Goal: Information Seeking & Learning: Learn about a topic

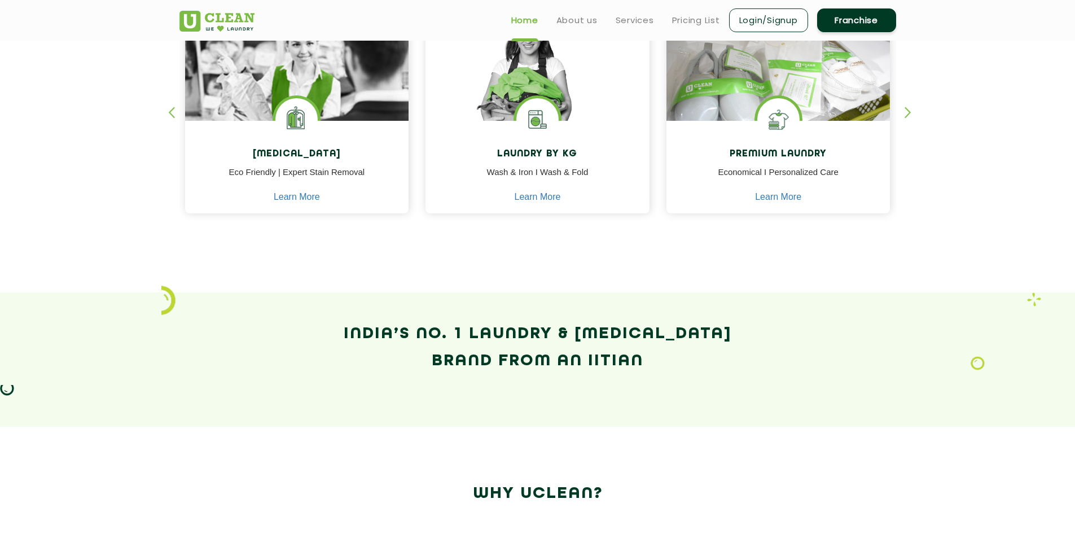
scroll to position [508, 0]
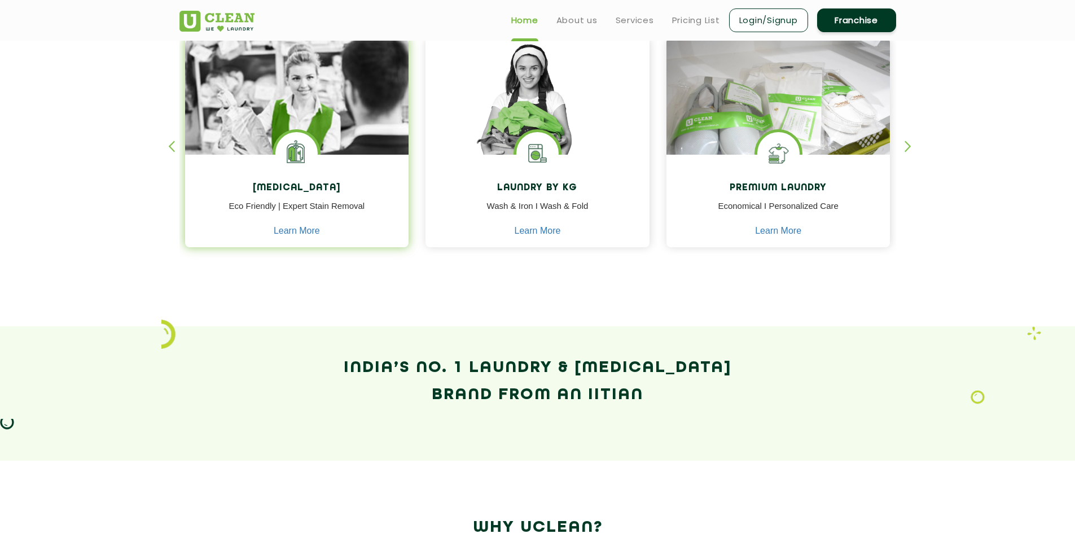
click at [310, 128] on img at bounding box center [297, 128] width 224 height 180
click at [49, 191] on section "Our Services [MEDICAL_DATA] Eco Friendly | Expert Stain Removal Learn More [MED…" at bounding box center [537, 127] width 1075 height 398
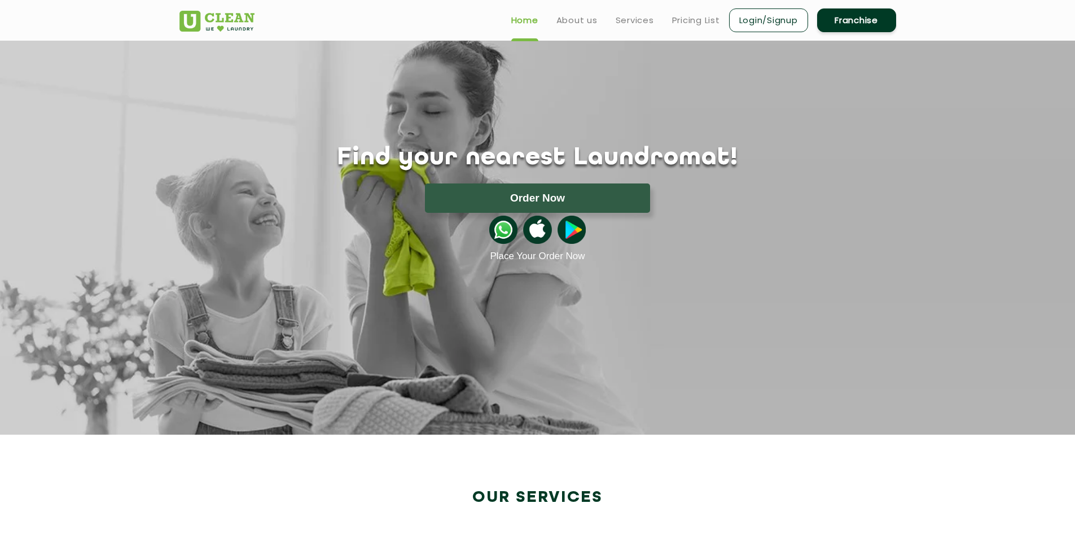
scroll to position [0, 0]
click at [575, 19] on link "About us" at bounding box center [576, 21] width 41 height 14
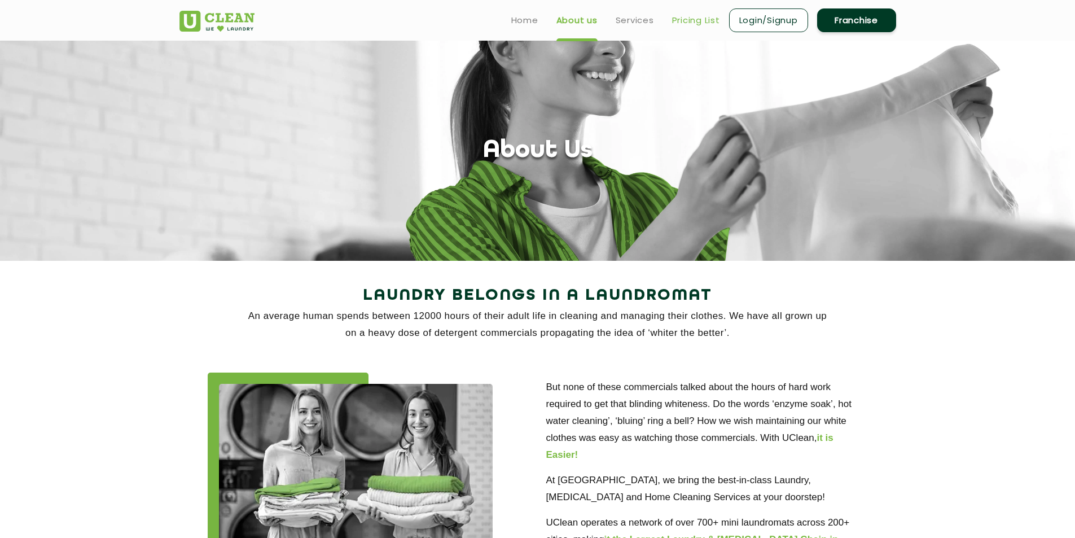
click at [700, 20] on link "Pricing List" at bounding box center [696, 21] width 48 height 14
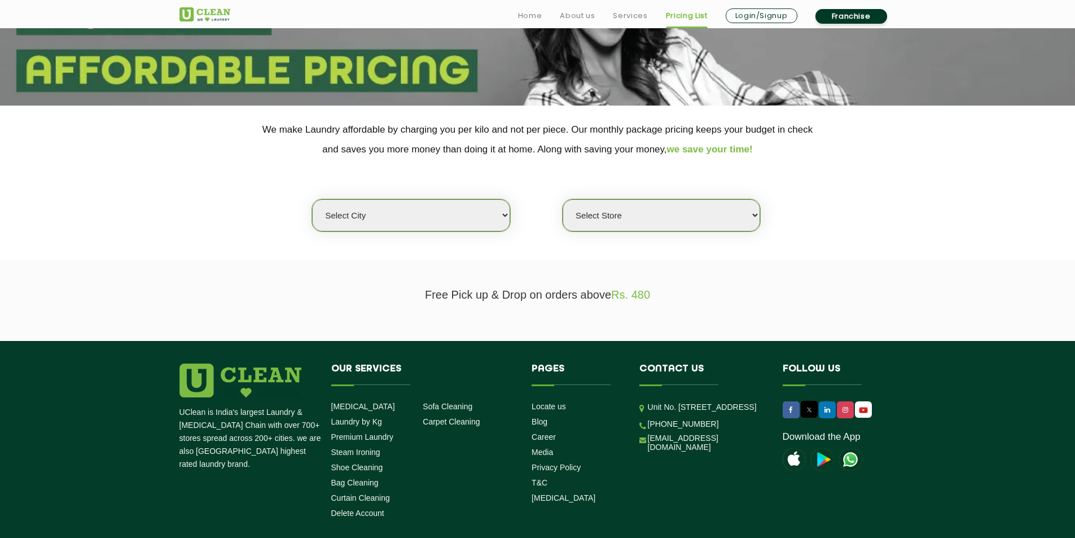
scroll to position [169, 0]
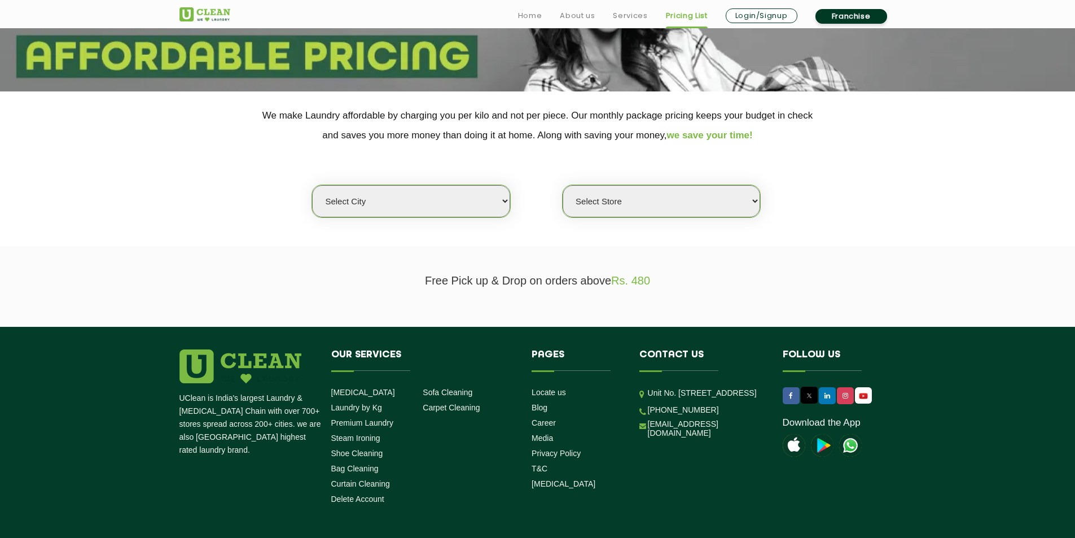
click at [502, 204] on select "Select city [GEOGRAPHIC_DATA] [GEOGRAPHIC_DATA] [GEOGRAPHIC_DATA] [GEOGRAPHIC_D…" at bounding box center [411, 201] width 198 height 32
select select "4"
click at [312, 185] on select "Select city [GEOGRAPHIC_DATA] [GEOGRAPHIC_DATA] [GEOGRAPHIC_DATA] [GEOGRAPHIC_D…" at bounding box center [411, 201] width 198 height 32
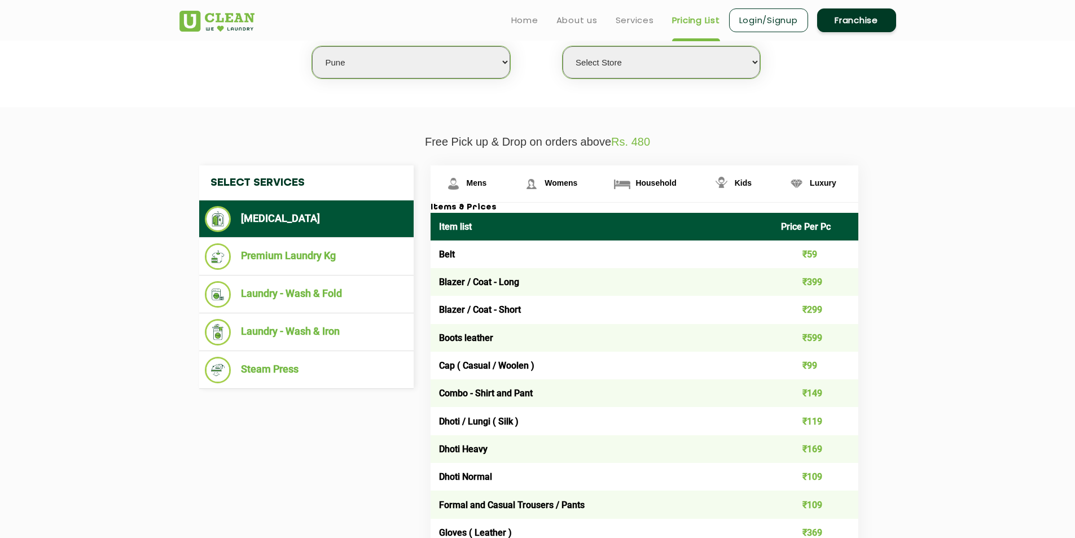
scroll to position [282, 0]
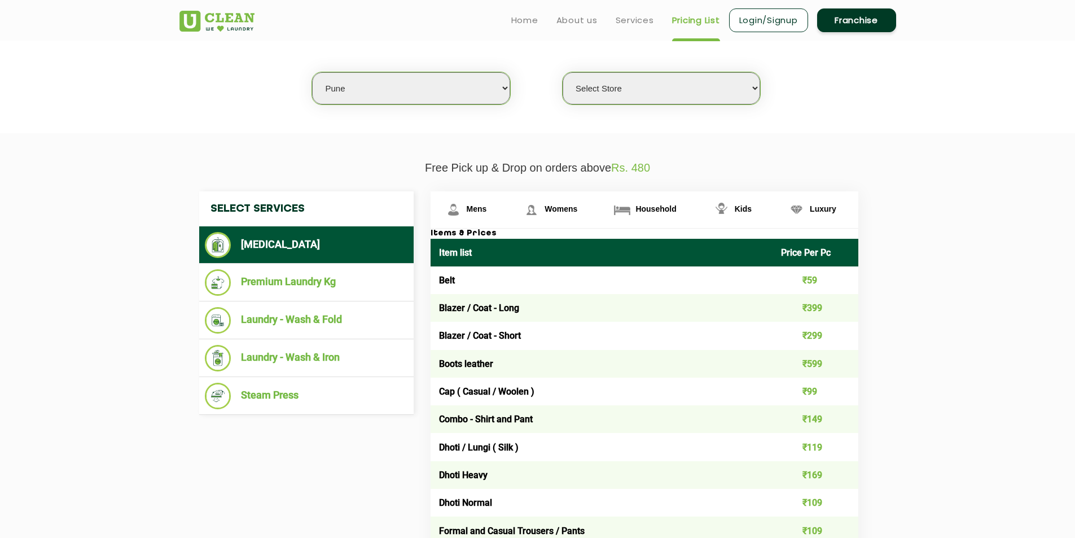
click at [756, 82] on select "Select Store [GEOGRAPHIC_DATA] [GEOGRAPHIC_DATA] [GEOGRAPHIC_DATA] [GEOGRAPHIC_…" at bounding box center [662, 88] width 198 height 32
select select "355"
click at [563, 72] on select "Select Store [GEOGRAPHIC_DATA] [GEOGRAPHIC_DATA] [GEOGRAPHIC_DATA] [GEOGRAPHIC_…" at bounding box center [662, 88] width 198 height 32
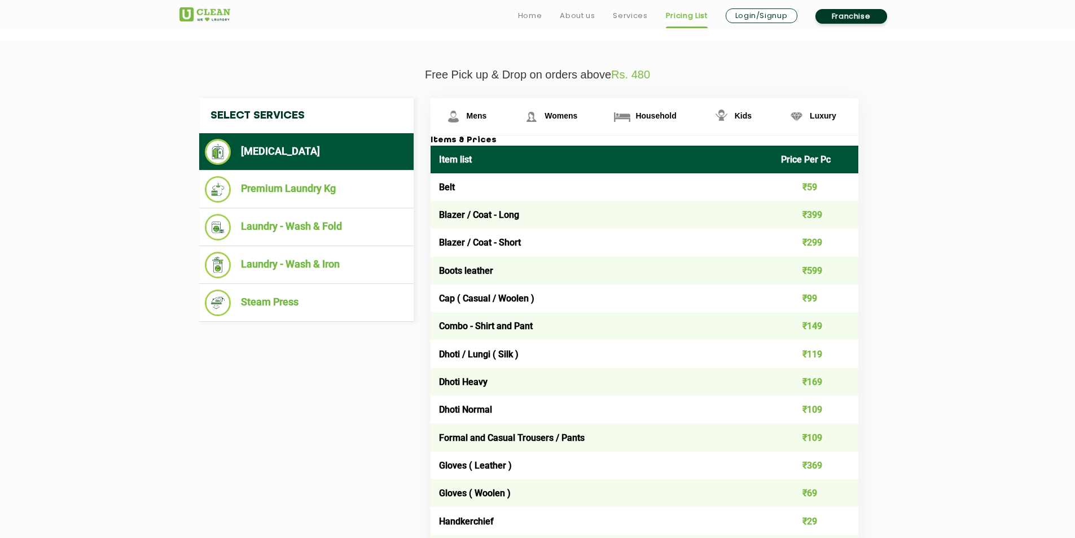
scroll to position [395, 0]
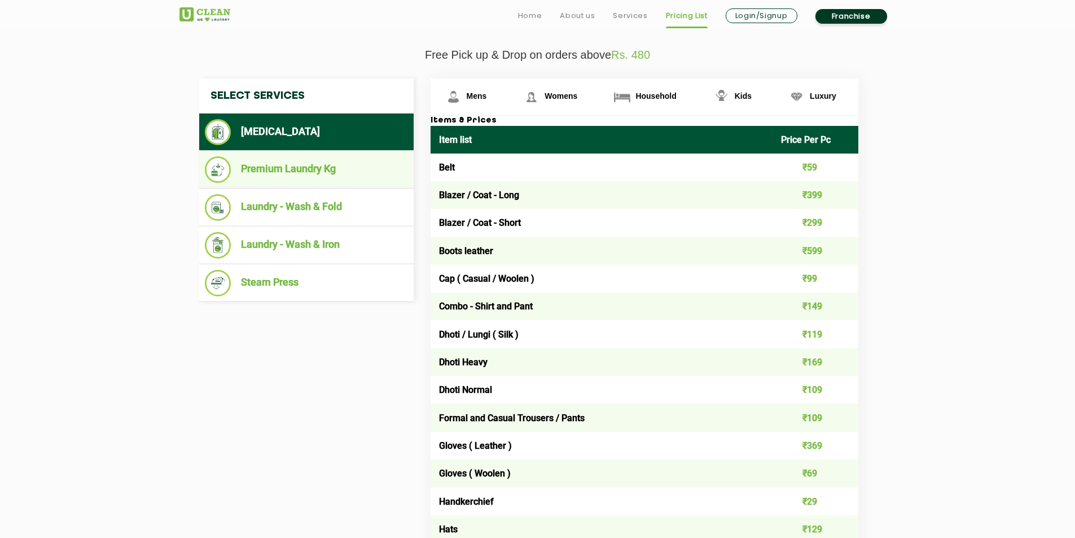
click at [321, 165] on li "Premium Laundry Kg" at bounding box center [306, 169] width 203 height 27
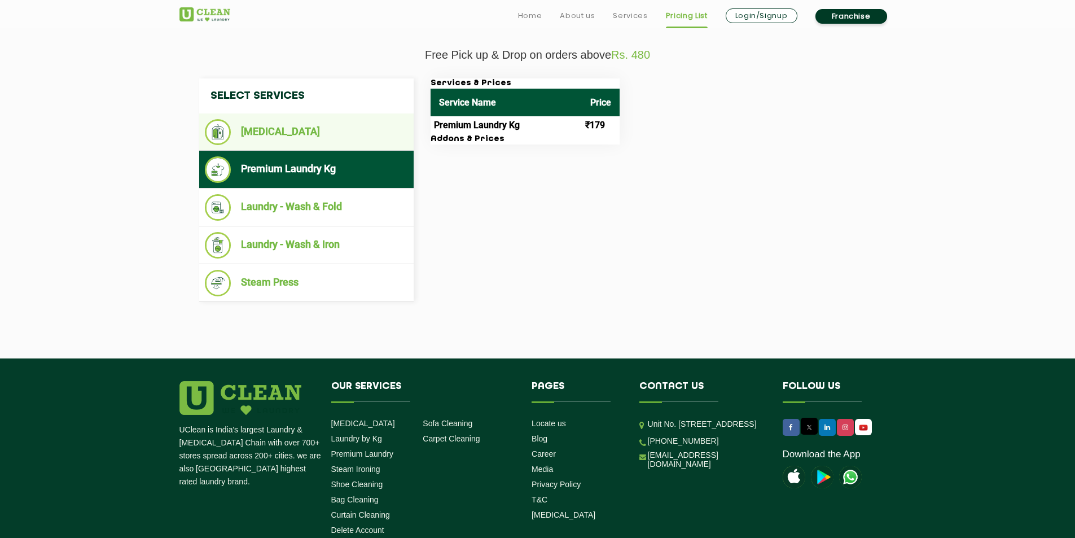
click at [306, 130] on li "[MEDICAL_DATA]" at bounding box center [306, 132] width 203 height 26
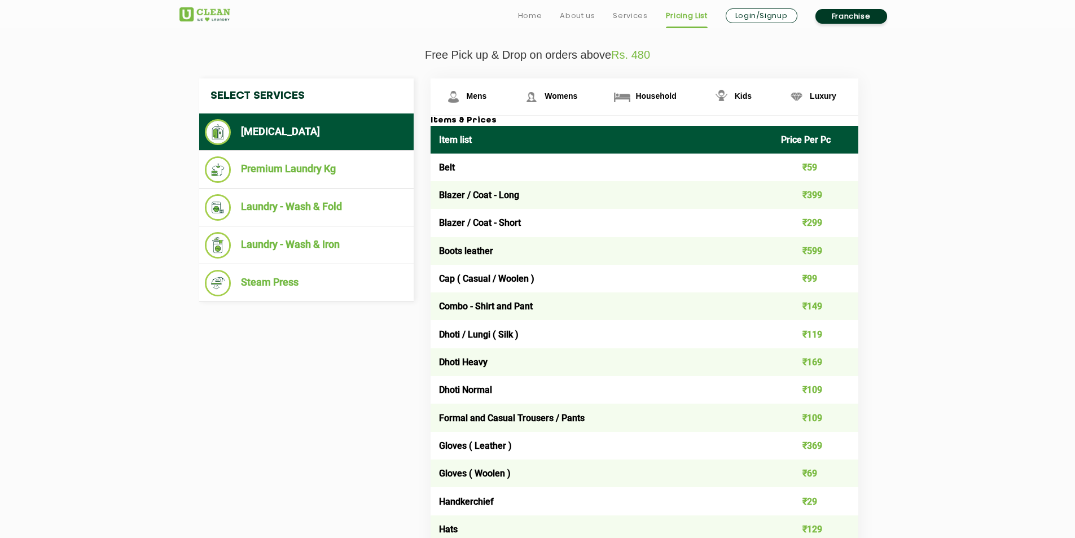
scroll to position [452, 0]
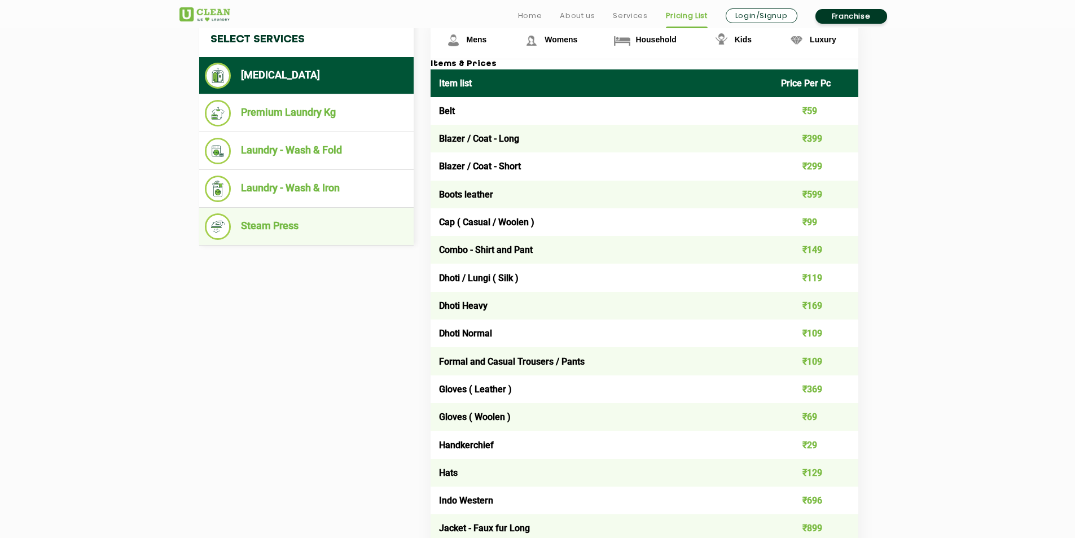
click at [308, 221] on li "Steam Press" at bounding box center [306, 226] width 203 height 27
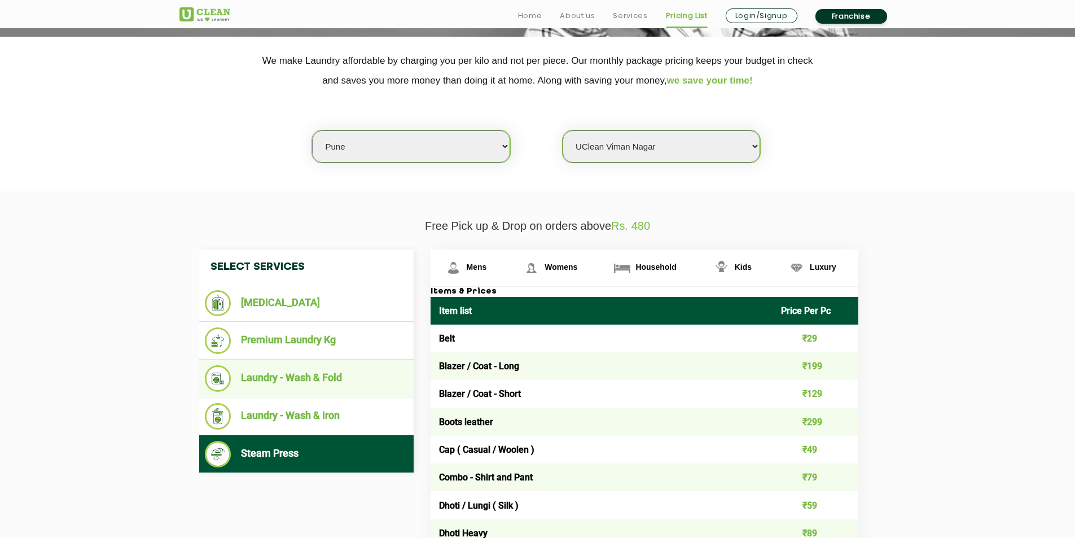
scroll to position [282, 0]
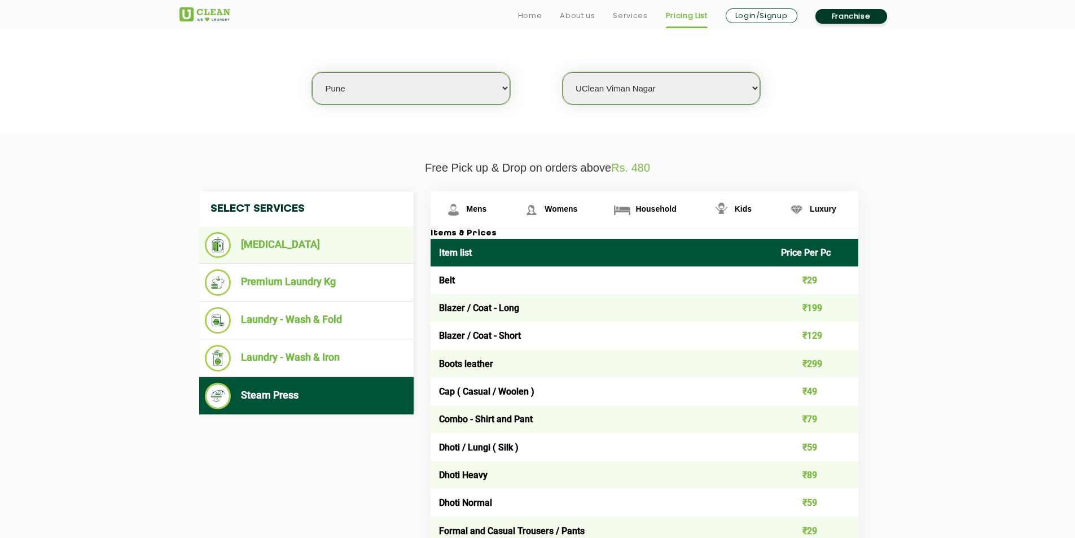
click at [258, 252] on li "[MEDICAL_DATA]" at bounding box center [306, 245] width 203 height 26
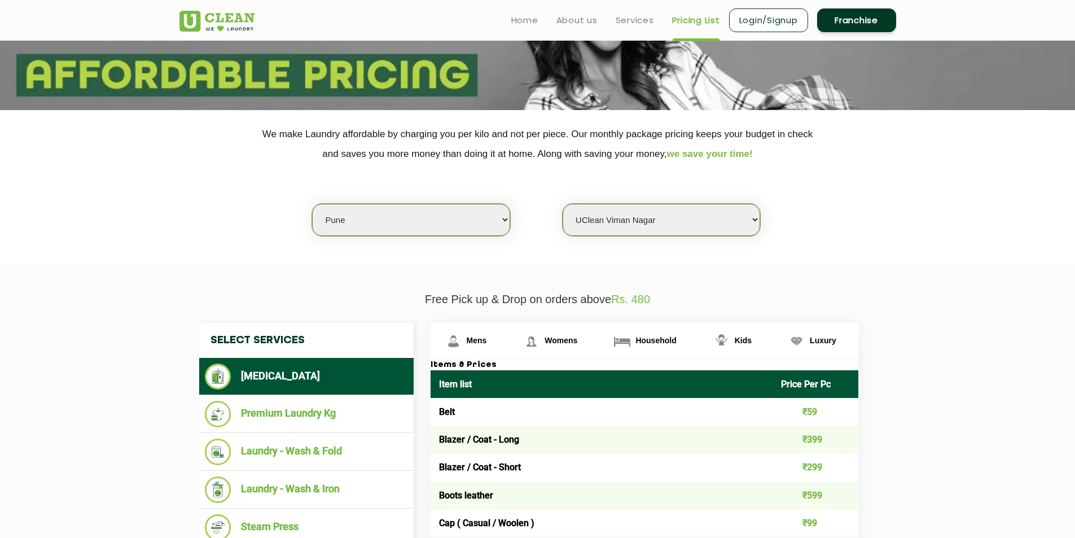
scroll to position [56, 0]
